Goal: Find specific page/section: Find specific page/section

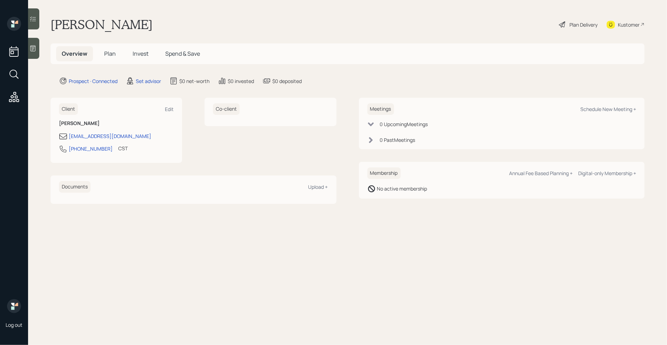
click at [33, 50] on icon at bounding box center [32, 48] width 7 height 7
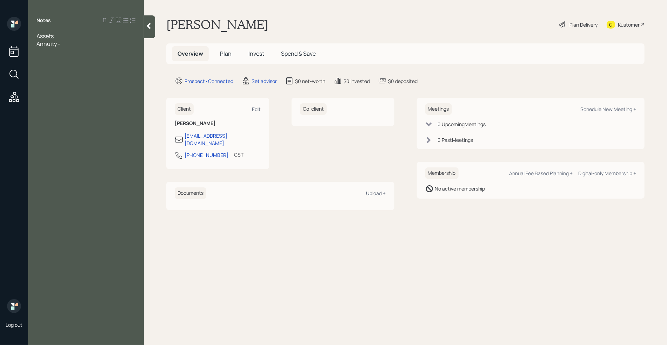
click at [39, 46] on span "Annuity -" at bounding box center [48, 44] width 24 height 8
click at [71, 43] on div "Annuity -" at bounding box center [85, 44] width 99 height 8
